Goal: Information Seeking & Learning: Learn about a topic

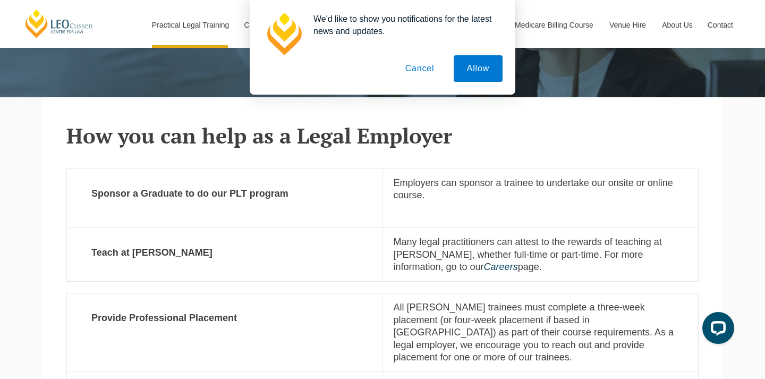
click at [420, 72] on button "Cancel" at bounding box center [420, 68] width 56 height 27
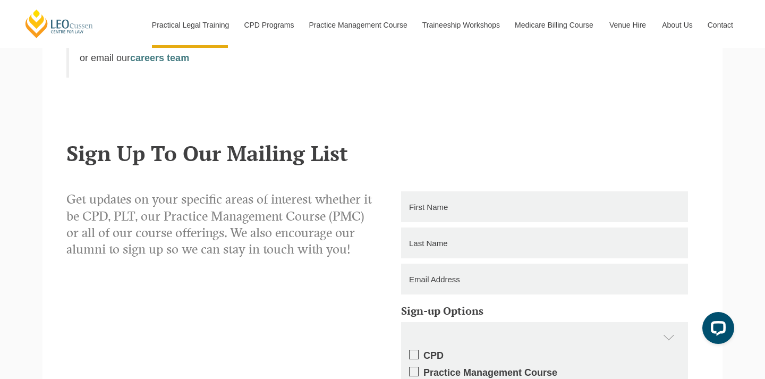
scroll to position [745, 0]
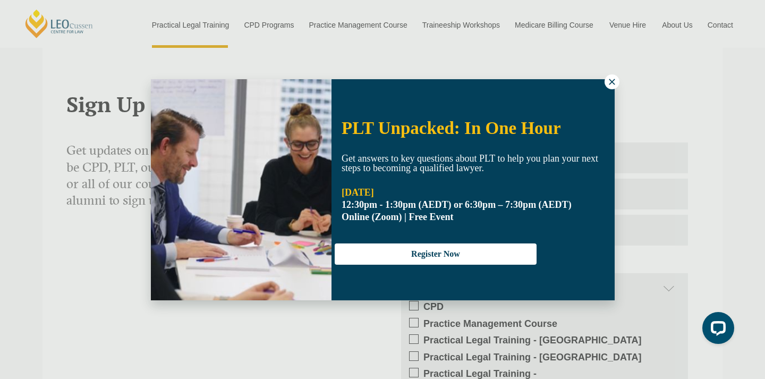
click at [606, 79] on button at bounding box center [612, 81] width 15 height 15
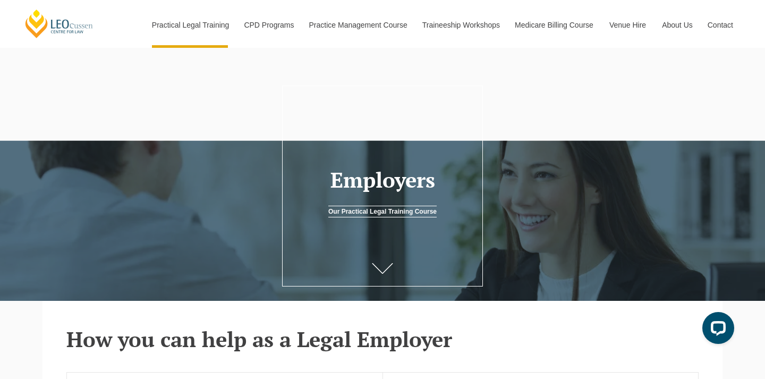
scroll to position [0, 0]
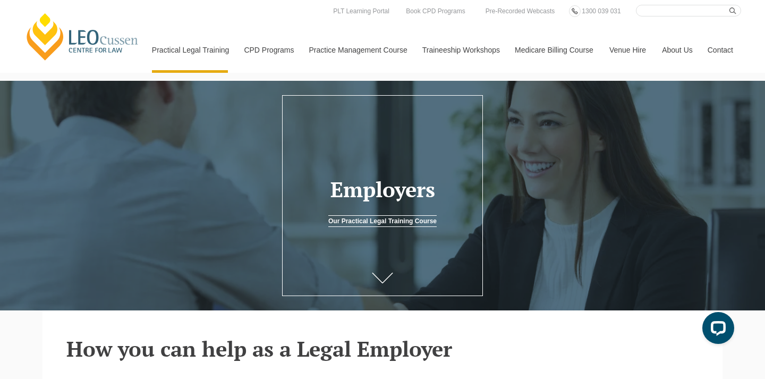
click at [288, 320] on header "How you can help as a Legal Employer" at bounding box center [382, 335] width 633 height 50
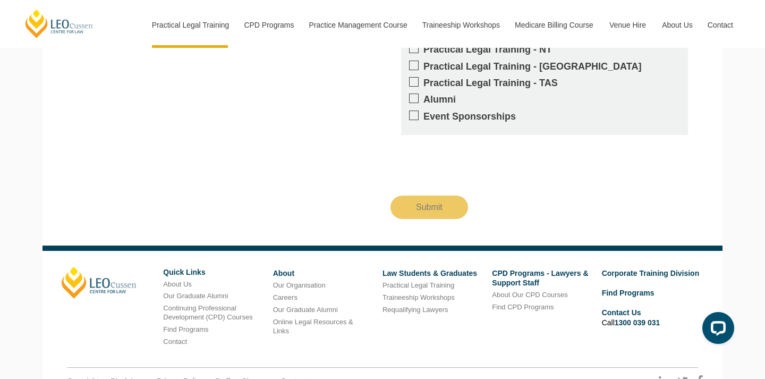
scroll to position [1147, 0]
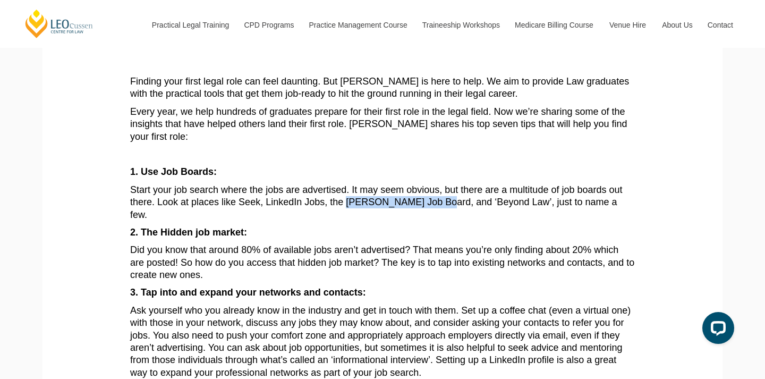
drag, startPoint x: 307, startPoint y: 190, endPoint x: 400, endPoint y: 190, distance: 93.6
click at [400, 190] on p "Start your job search where the jobs are advertised. It may seem obvious, but t…" at bounding box center [382, 202] width 505 height 37
drag, startPoint x: 400, startPoint y: 190, endPoint x: 307, endPoint y: 189, distance: 93.0
click at [307, 189] on p "Start your job search where the jobs are advertised. It may seem obvious, but t…" at bounding box center [382, 202] width 505 height 37
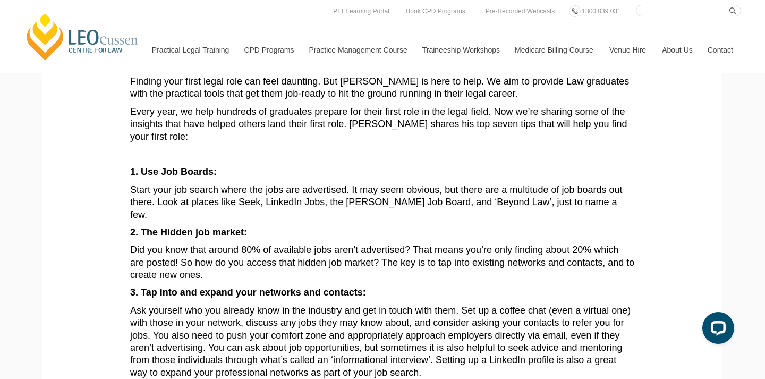
click at [419, 315] on p "Ask yourself who you already know in the industry and get in touch with them. S…" at bounding box center [382, 342] width 505 height 74
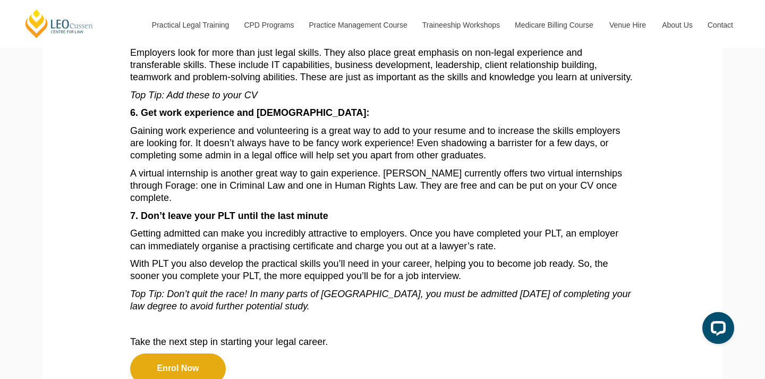
scroll to position [585, 0]
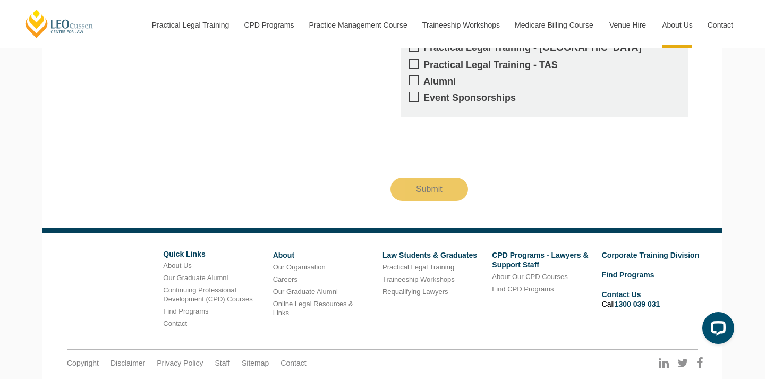
scroll to position [1766, 0]
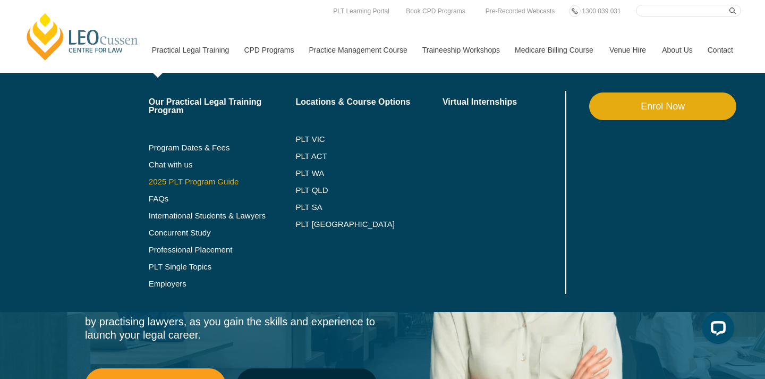
click at [173, 180] on link "2025 PLT Program Guide" at bounding box center [209, 182] width 121 height 9
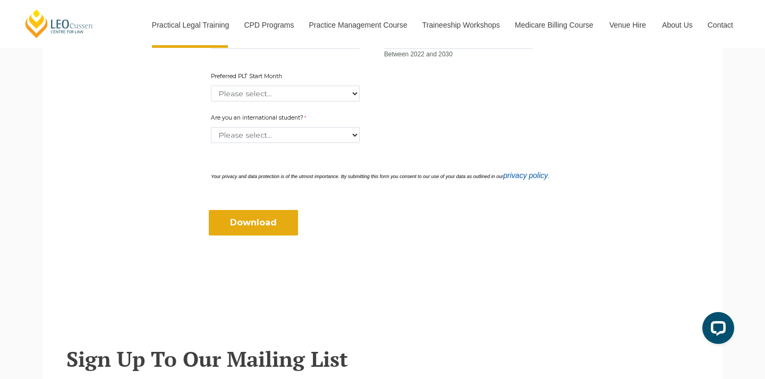
scroll to position [520, 0]
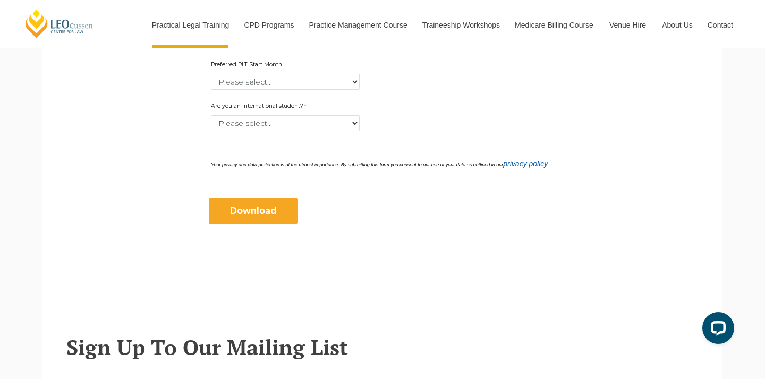
click at [231, 218] on input "Download" at bounding box center [253, 211] width 89 height 26
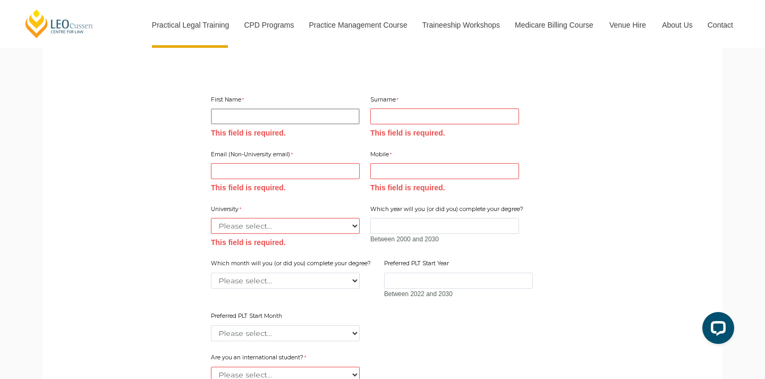
scroll to position [290, 0]
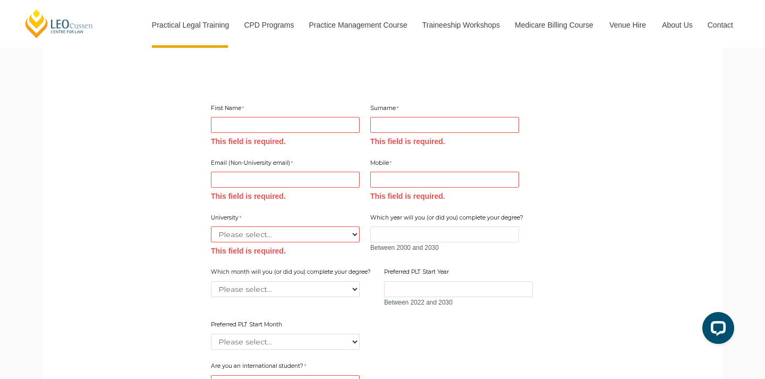
click at [297, 134] on div "First Name This field is required." at bounding box center [285, 125] width 157 height 47
click at [288, 120] on input "First Name" at bounding box center [285, 125] width 149 height 16
type input "Ishrat"
type input "gill"
type input "ishratgill8@gmail.com"
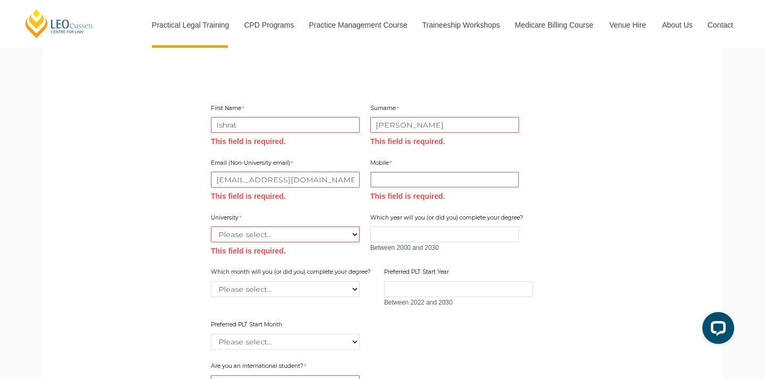
type input "0432893962"
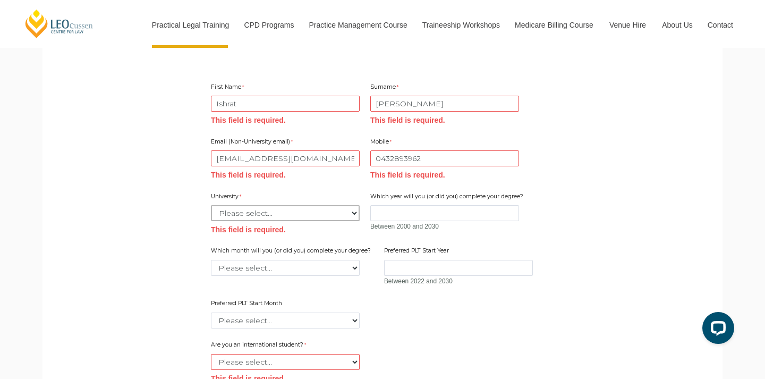
click at [291, 213] on select "Please select... Australian Catholic University Australian National University …" at bounding box center [285, 213] width 149 height 16
select select "tfa_2189"
click at [211, 205] on select "Please select... Australian Catholic University Australian National University …" at bounding box center [285, 213] width 149 height 16
click at [396, 215] on input "Which year will you (or did you) complete your degree?" at bounding box center [445, 213] width 149 height 16
click at [407, 215] on input "Which year will you (or did you) complete your degree?" at bounding box center [445, 213] width 149 height 16
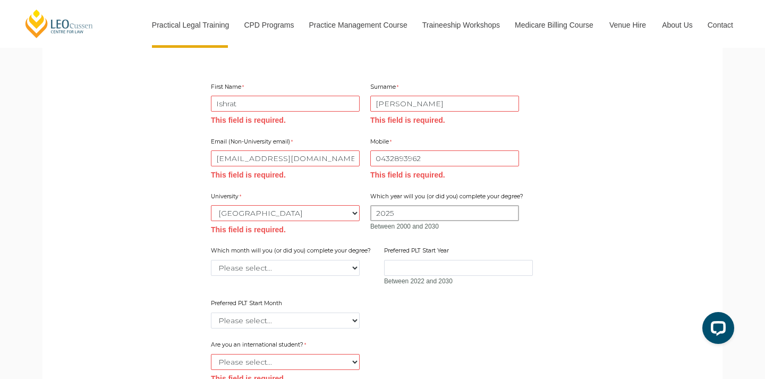
type input "2025"
click at [547, 221] on div "Email (Non-University email) ishratgill8@gmail.com This field is required. Mobi…" at bounding box center [383, 229] width 352 height 203
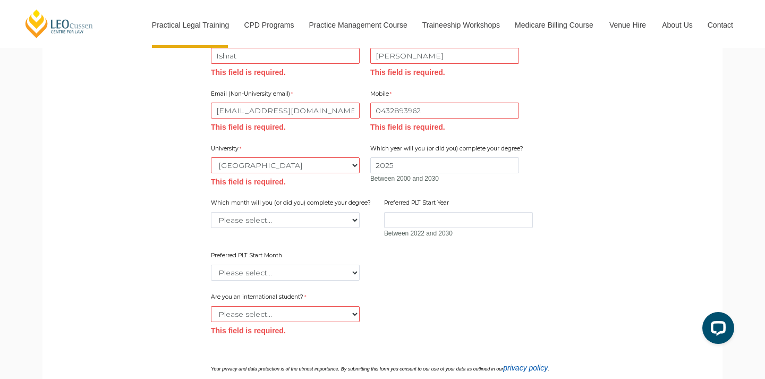
scroll to position [378, 0]
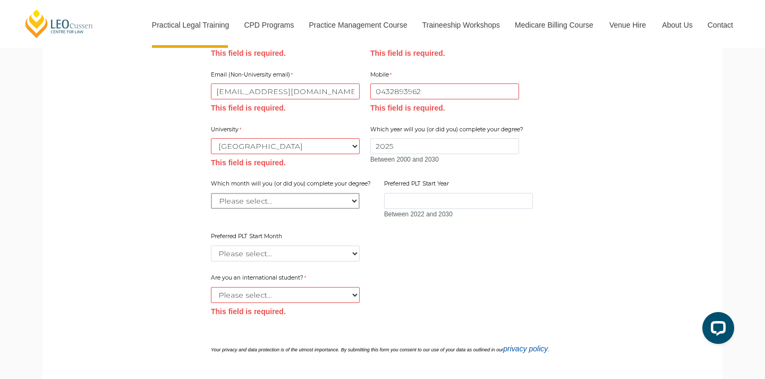
click at [326, 205] on select "Please select... January February March April May June July August September Oc…" at bounding box center [285, 201] width 149 height 16
select select "tfa_2232"
click at [211, 193] on select "Please select... January February March April May June July August September Oc…" at bounding box center [285, 201] width 149 height 16
click at [438, 197] on input "Preferred PLT Start Year" at bounding box center [458, 201] width 149 height 16
type input "2025"
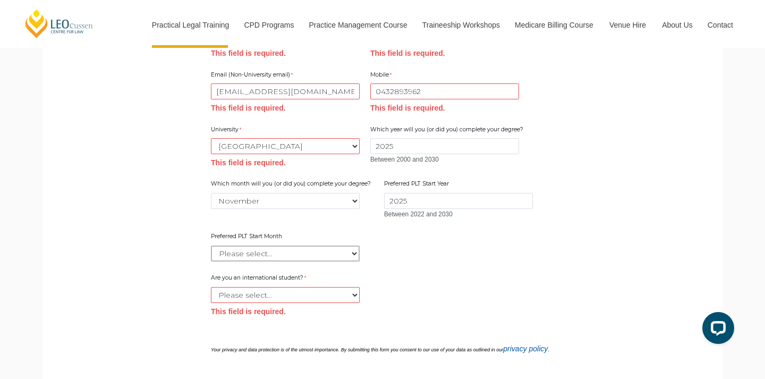
click at [295, 249] on select "Please select... January February March April May June July August September Oc…" at bounding box center [285, 254] width 149 height 16
select select "tfa_2345"
click at [211, 246] on select "Please select... January February March April May June July August September Oc…" at bounding box center [285, 254] width 149 height 16
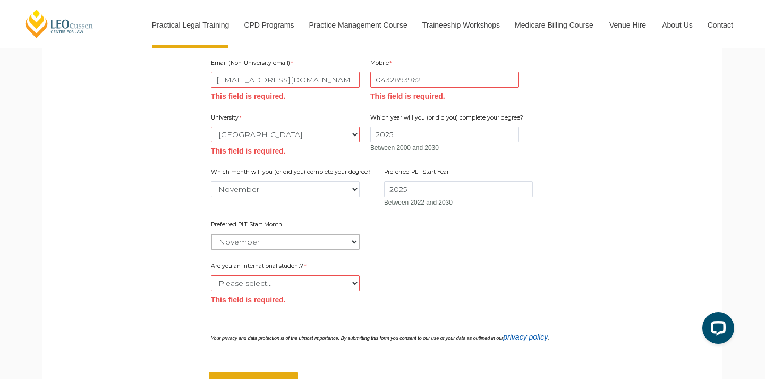
scroll to position [391, 0]
click at [300, 287] on select "Please select... Yes No" at bounding box center [285, 282] width 149 height 16
select select "tfa_60"
click at [211, 274] on select "Please select... Yes No" at bounding box center [285, 282] width 149 height 16
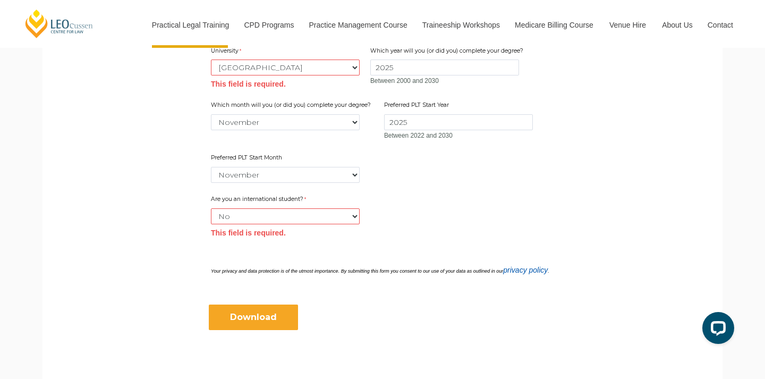
click at [267, 319] on input "Download" at bounding box center [253, 318] width 89 height 26
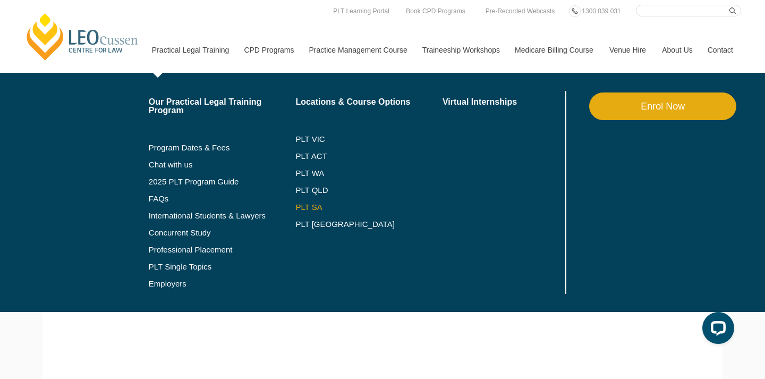
click at [296, 205] on link "PLT SA" at bounding box center [369, 207] width 147 height 9
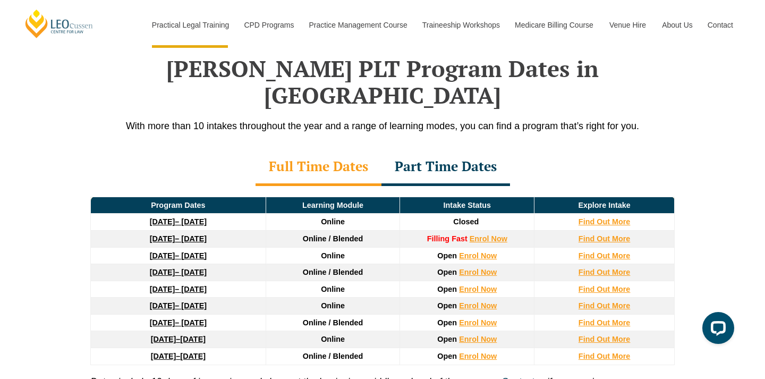
scroll to position [1364, 0]
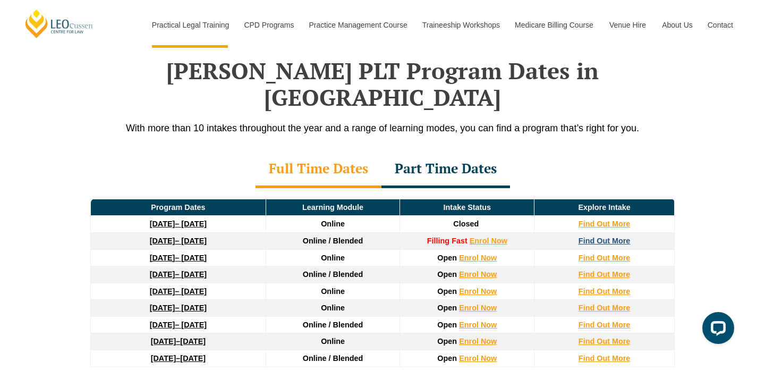
click at [615, 237] on strong "Find Out More" at bounding box center [605, 241] width 52 height 9
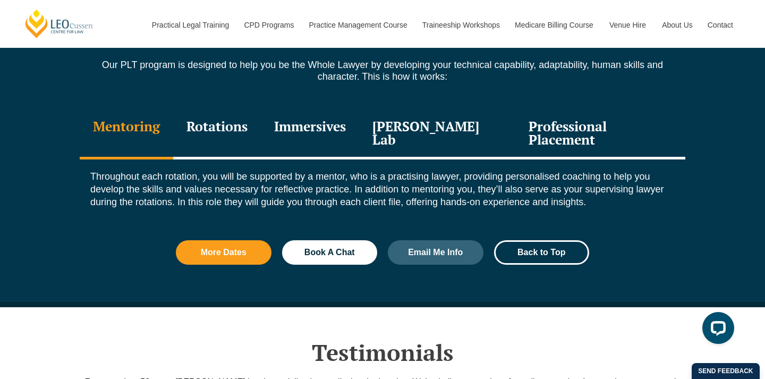
scroll to position [1449, 0]
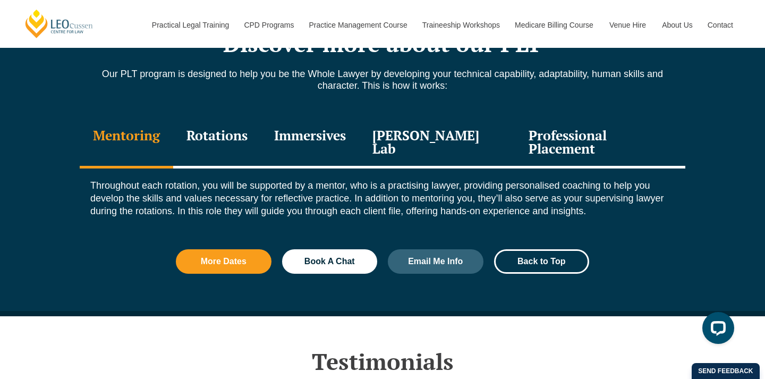
click at [615, 118] on div "Professional Placement" at bounding box center [601, 143] width 170 height 51
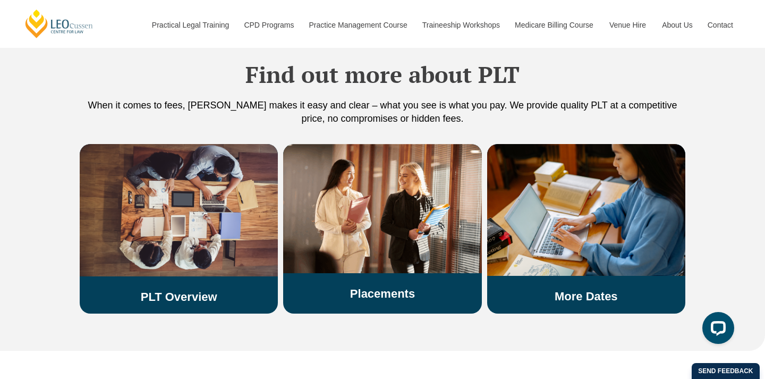
scroll to position [2142, 0]
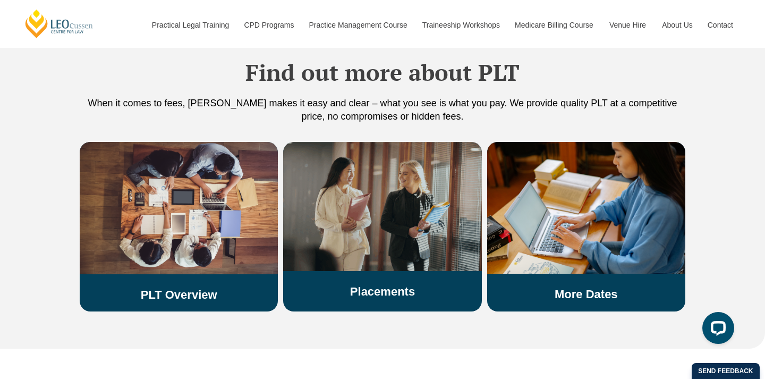
click at [383, 285] on link "Placements" at bounding box center [382, 291] width 65 height 13
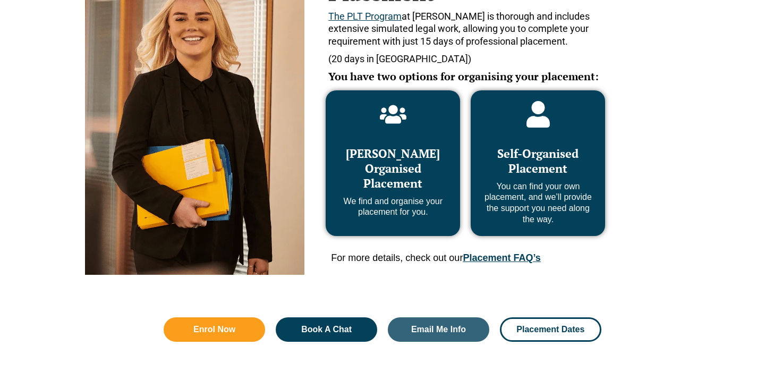
scroll to position [552, 0]
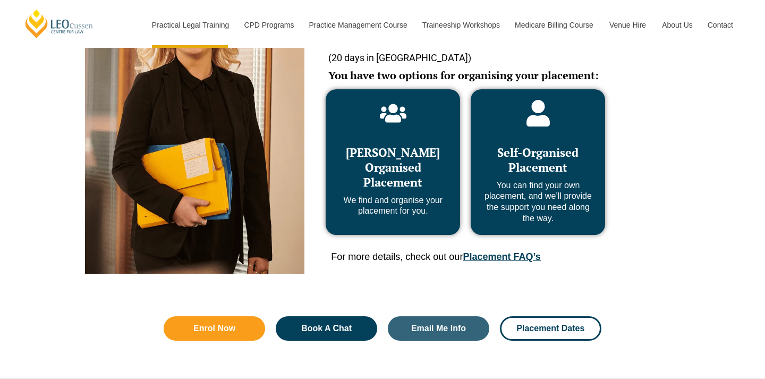
click at [392, 179] on span "[PERSON_NAME] Organised Placement" at bounding box center [393, 167] width 94 height 45
click at [387, 219] on div "Leo Cussen Organised Placement We find and organise your placement for you." at bounding box center [393, 162] width 134 height 146
click at [383, 229] on div "Leo Cussen Organised Placement We find and organise your placement for you." at bounding box center [393, 162] width 134 height 146
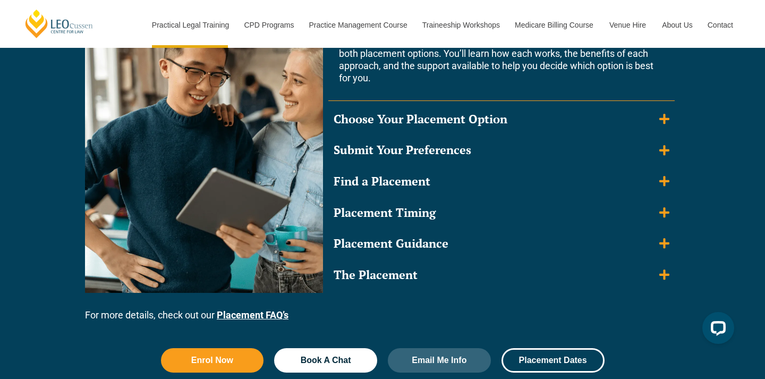
scroll to position [1074, 0]
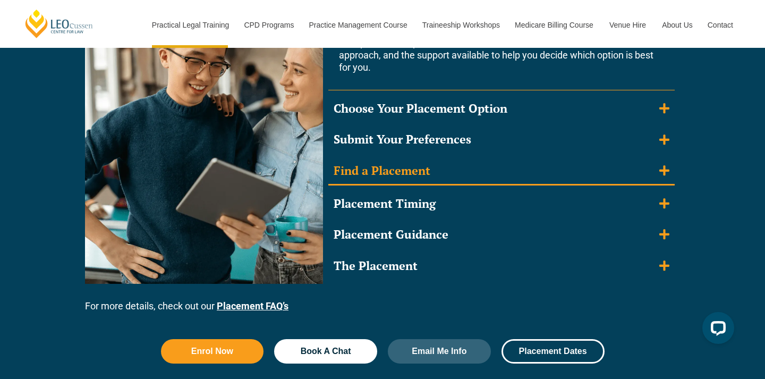
click at [664, 175] on icon "Accordion. Open links with Enter or Space, close with Escape, and navigate with…" at bounding box center [665, 171] width 10 height 10
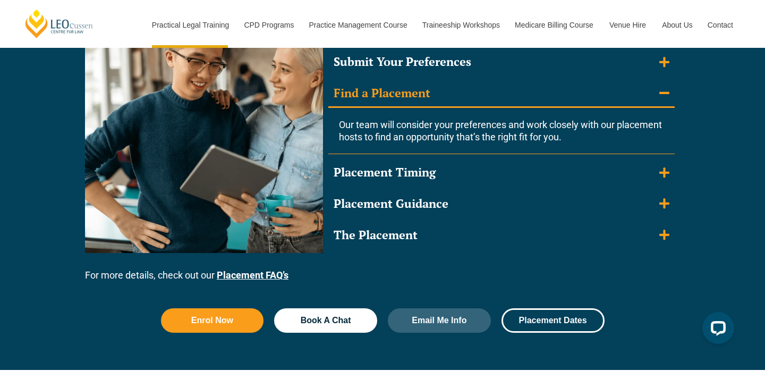
scroll to position [1058, 0]
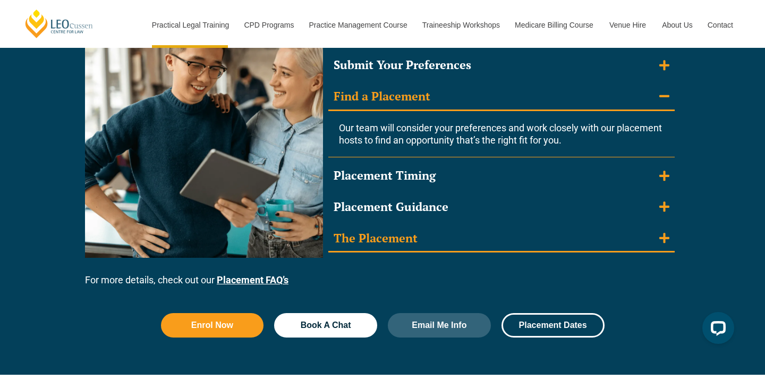
click at [663, 234] on icon "Accordion. Open links with Enter or Space, close with Escape, and navigate with…" at bounding box center [665, 238] width 10 height 12
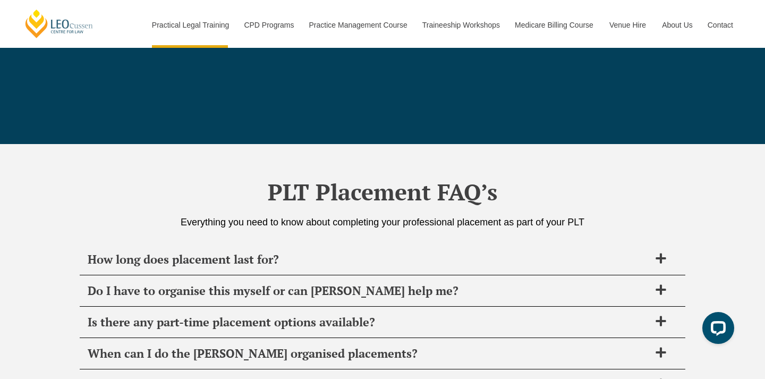
scroll to position [3564, 0]
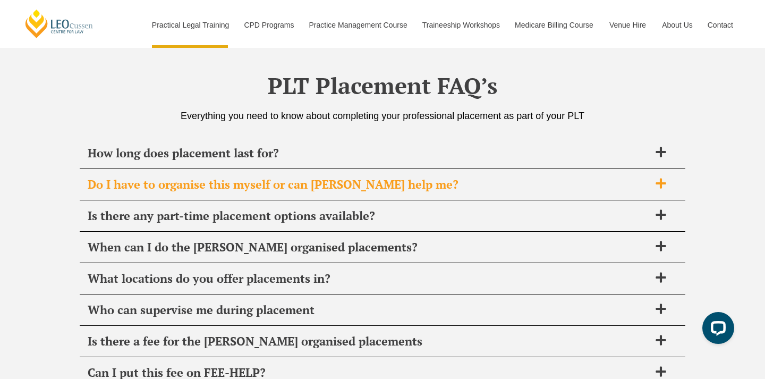
scroll to position [3731, 0]
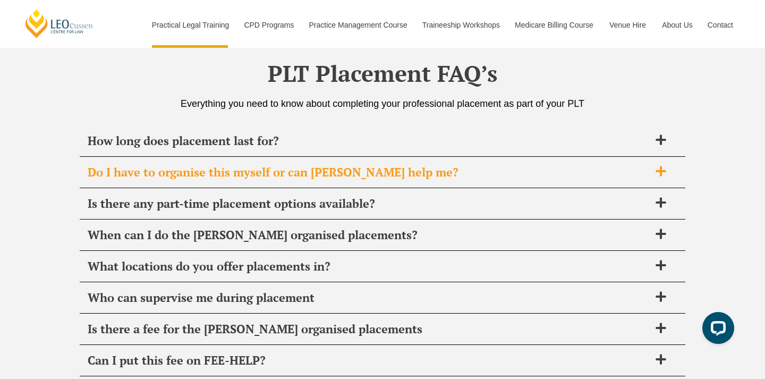
click at [507, 166] on span "Do I have to organise this myself or can [PERSON_NAME] help me?" at bounding box center [369, 172] width 562 height 15
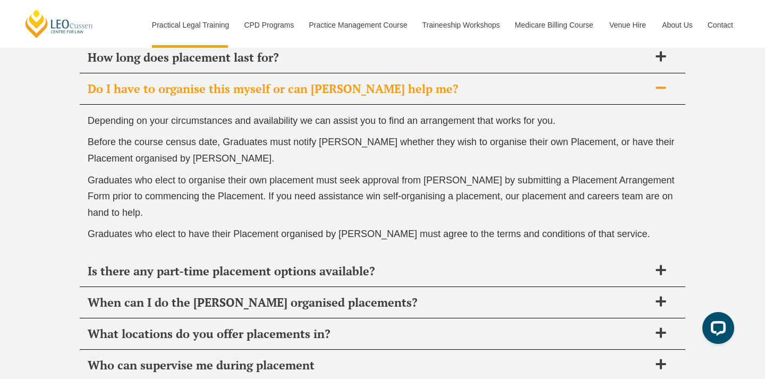
click at [507, 166] on p "Before the course census date, Graduates must notify Leo Cussen whether they wi…" at bounding box center [383, 150] width 590 height 32
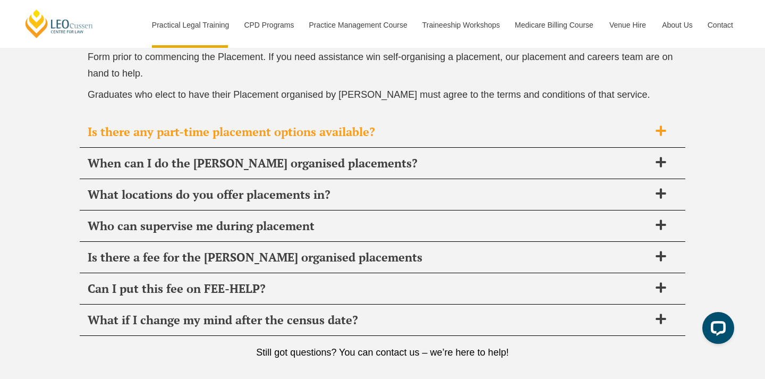
scroll to position [3965, 0]
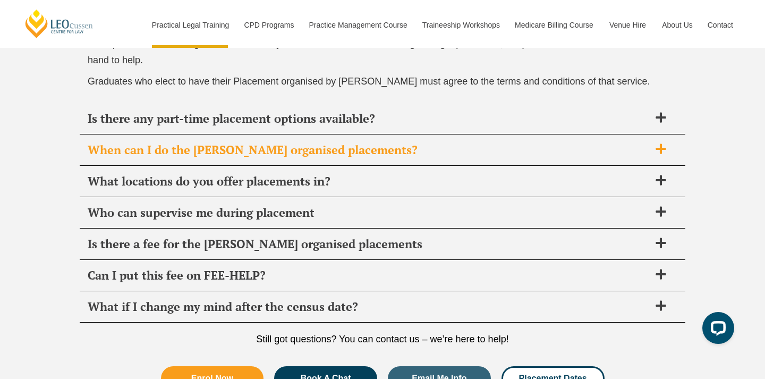
click at [414, 147] on span "When can I do the Leo Cussen organised placements?" at bounding box center [369, 149] width 562 height 15
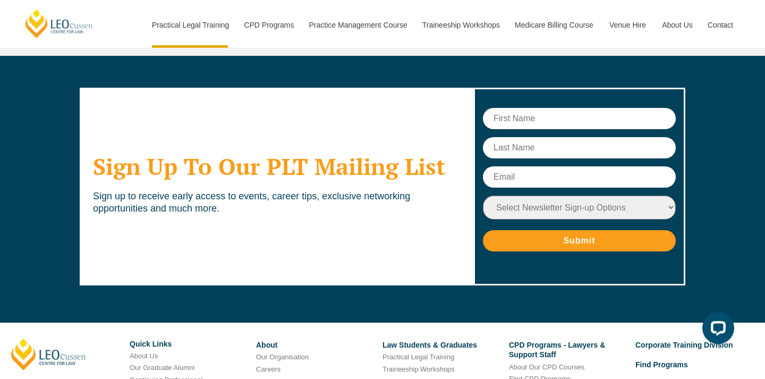
scroll to position [4222, 0]
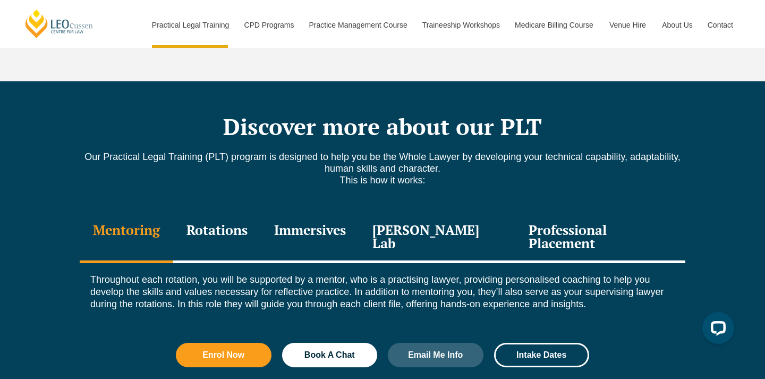
scroll to position [1407, 0]
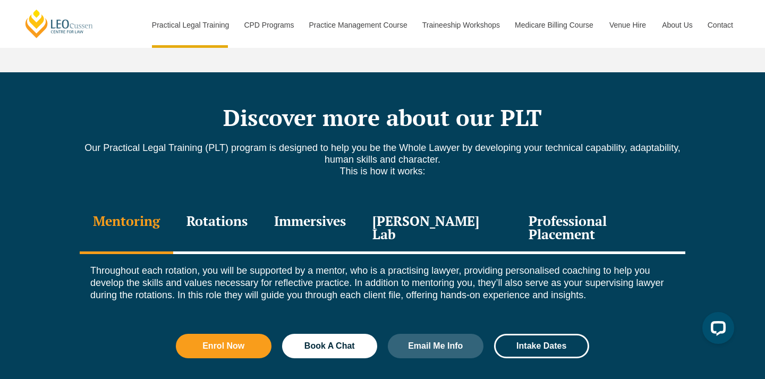
click at [518, 204] on div "Professional Placement" at bounding box center [601, 229] width 170 height 51
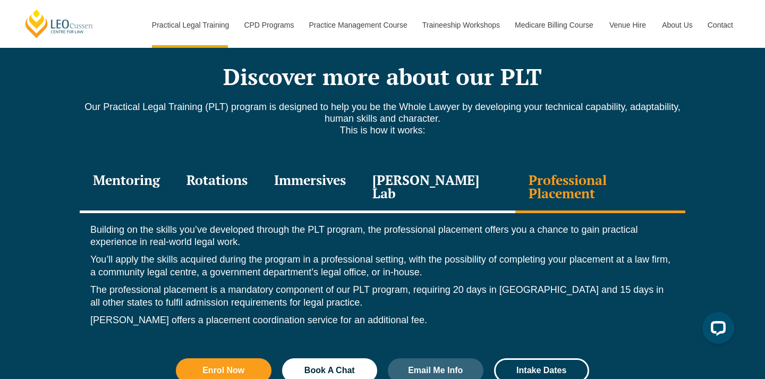
scroll to position [1449, 0]
click at [323, 162] on div "Immersives" at bounding box center [310, 187] width 98 height 51
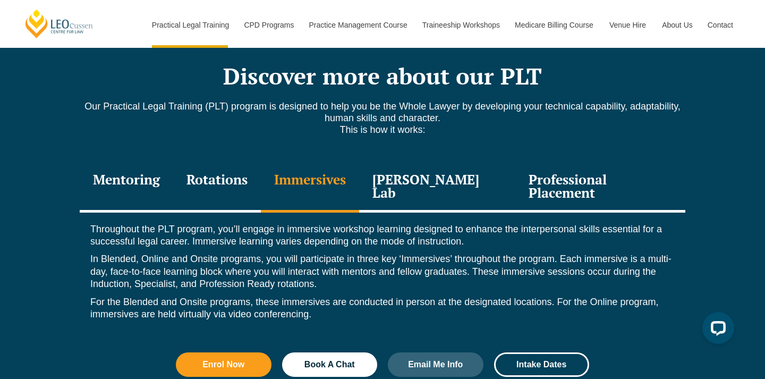
click at [245, 162] on div "Rotations" at bounding box center [217, 187] width 88 height 51
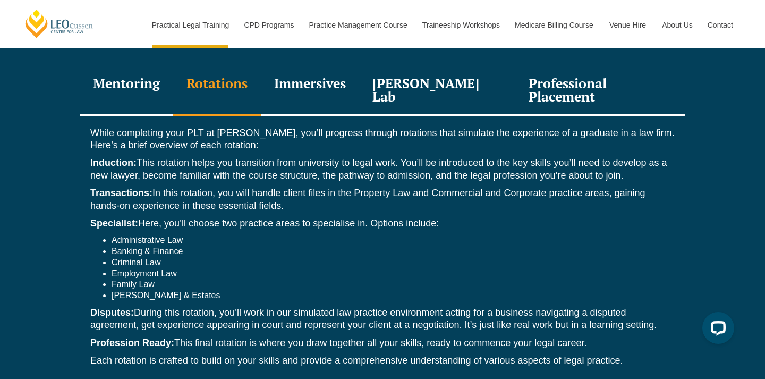
scroll to position [1542, 0]
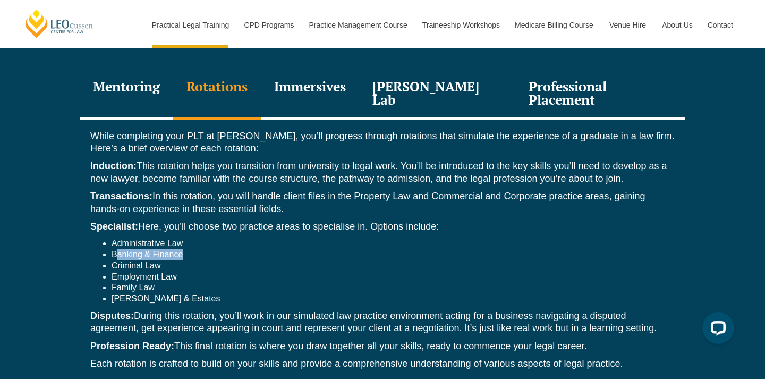
drag, startPoint x: 116, startPoint y: 220, endPoint x: 273, endPoint y: 218, distance: 156.8
click at [273, 249] on li "Banking & Finance" at bounding box center [393, 254] width 563 height 11
click at [166, 249] on li "Banking & Finance" at bounding box center [393, 254] width 563 height 11
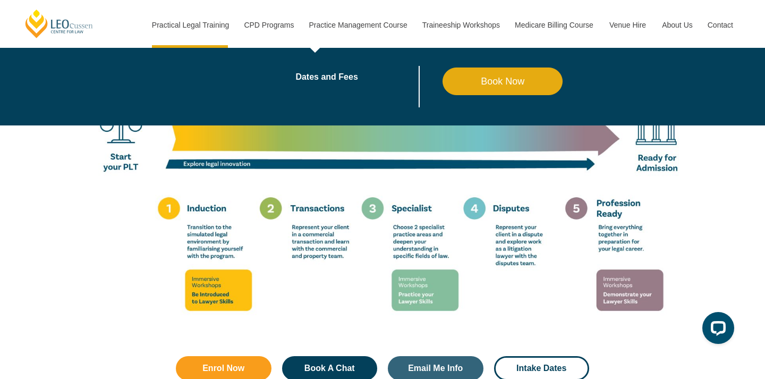
scroll to position [1872, 0]
